Goal: Information Seeking & Learning: Learn about a topic

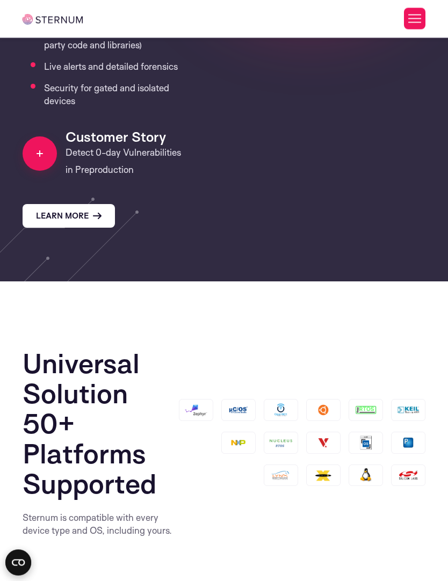
scroll to position [1848, 0]
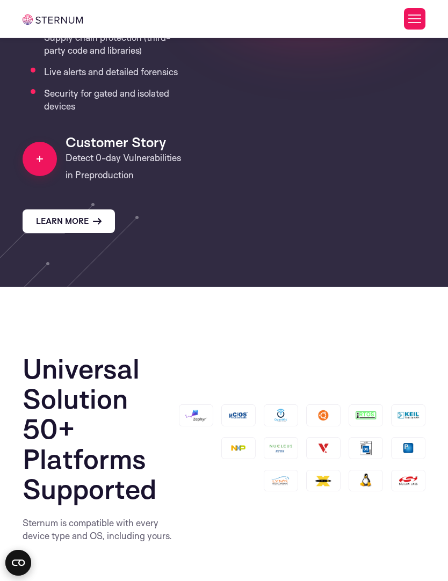
click at [75, 134] on h5 "Customer Story" at bounding box center [123, 142] width 115 height 16
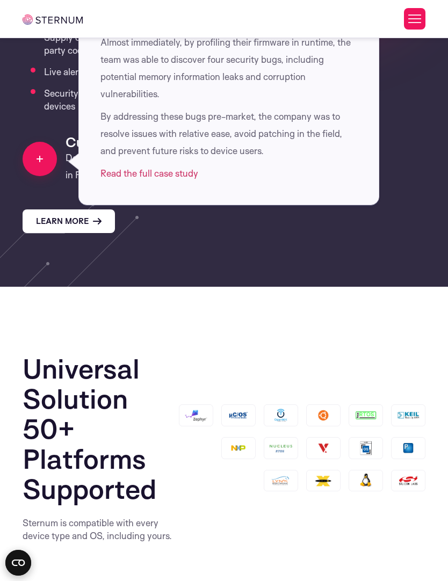
click at [110, 168] on link "Read the full case study" at bounding box center [149, 173] width 98 height 11
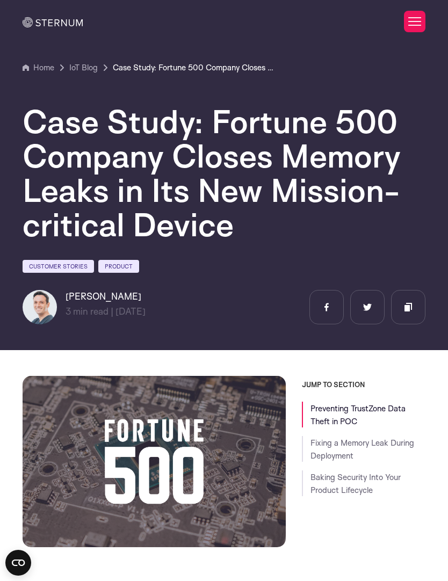
click at [83, 70] on link "IoT Blog" at bounding box center [83, 67] width 28 height 13
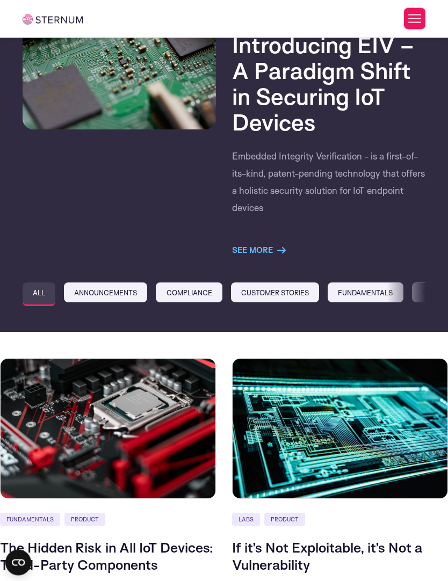
scroll to position [172, 0]
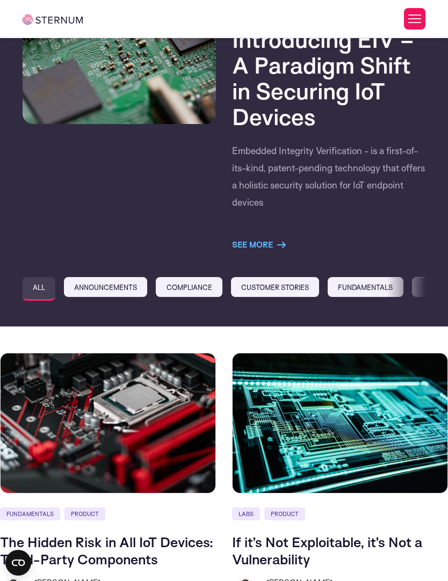
click at [86, 293] on link "Announcements" at bounding box center [105, 287] width 83 height 20
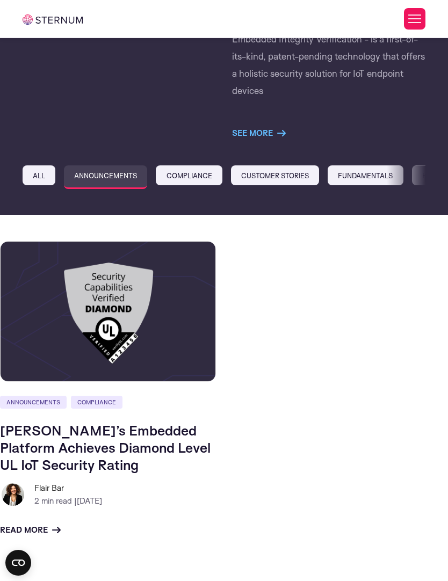
scroll to position [284, 0]
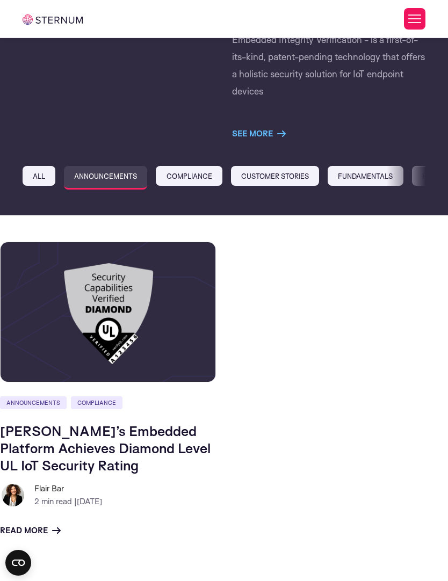
click at [184, 177] on link "Compliance" at bounding box center [189, 176] width 66 height 20
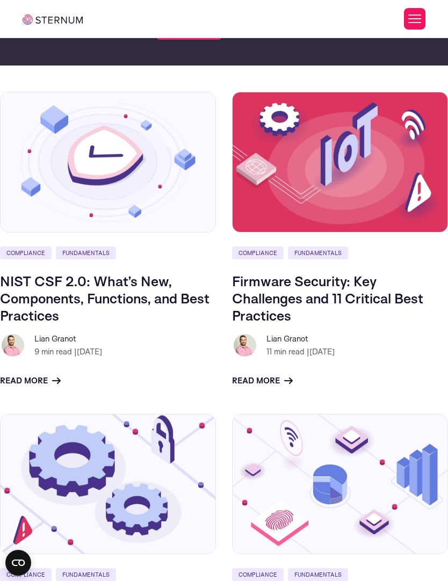
scroll to position [390, 0]
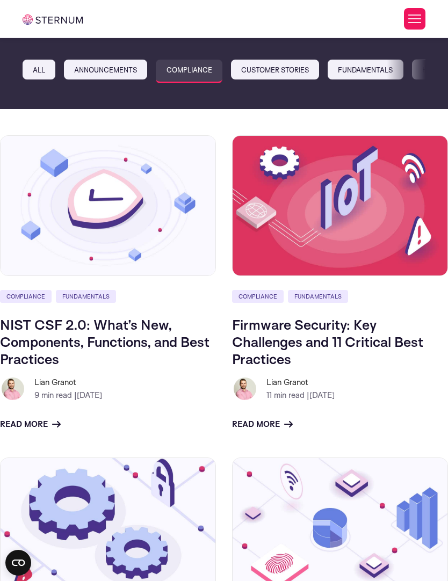
click at [410, 338] on link "Firmware Security: Key Challenges and 11 Critical Best Practices" at bounding box center [327, 342] width 191 height 52
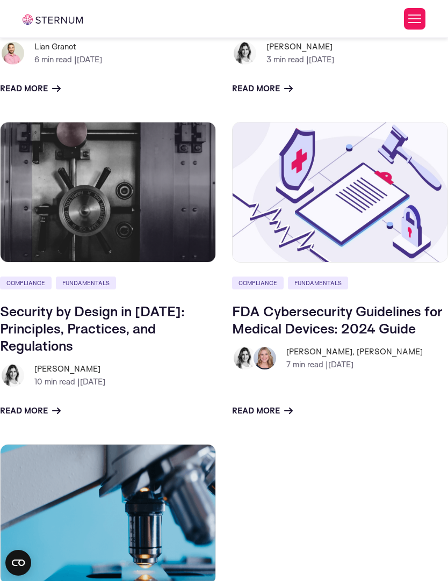
scroll to position [1369, 0]
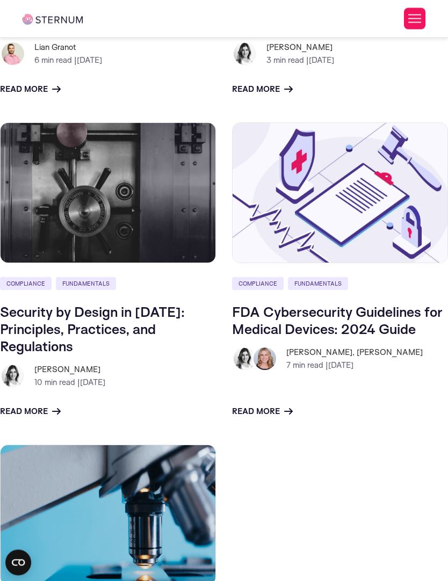
click at [413, 16] on button "Toggle Menu" at bounding box center [414, 18] width 21 height 21
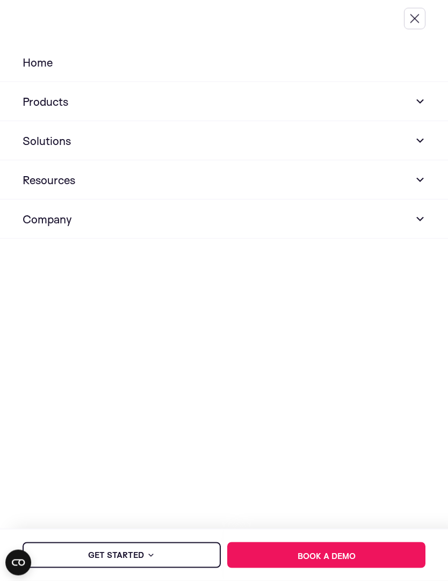
scroll to position [1369, 0]
click at [62, 188] on link "Resources" at bounding box center [224, 180] width 448 height 39
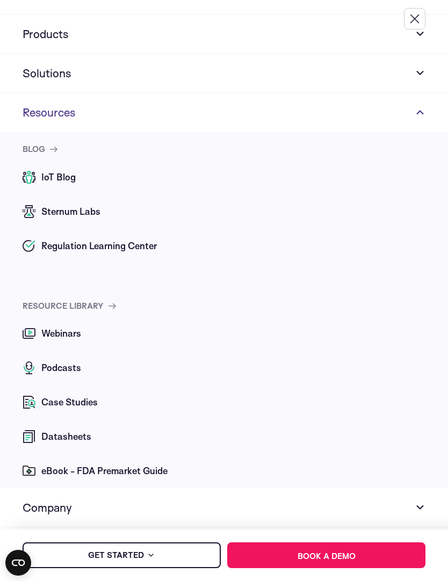
scroll to position [68, 0]
click at [65, 408] on span "Case Studies" at bounding box center [68, 402] width 59 height 13
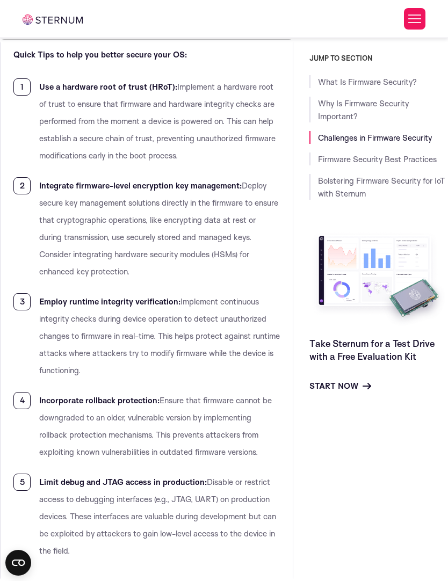
scroll to position [4599, 0]
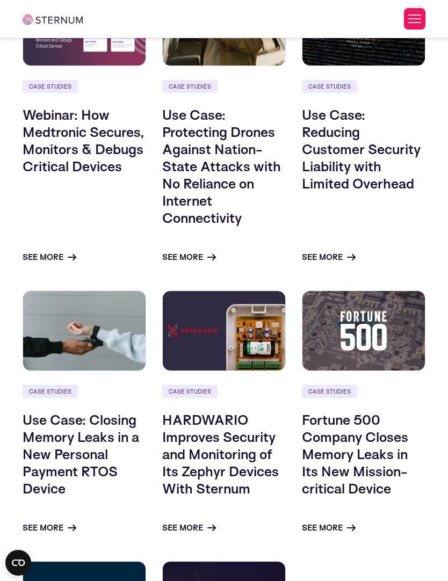
scroll to position [312, 0]
